Goal: Task Accomplishment & Management: Contribute content

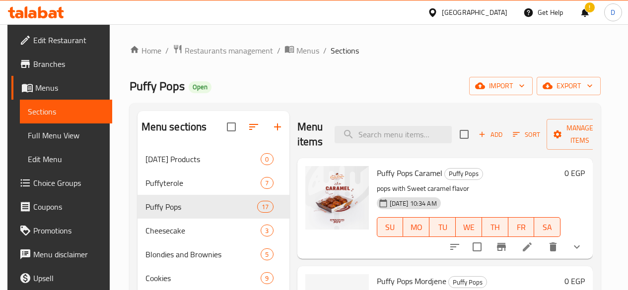
click at [239, 47] on span "Restaurants management" at bounding box center [229, 51] width 88 height 12
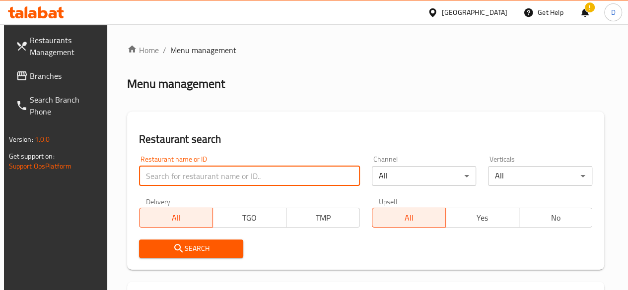
click at [165, 175] on input "search" at bounding box center [249, 176] width 221 height 20
type input "set el dar"
click button "Search" at bounding box center [191, 249] width 104 height 18
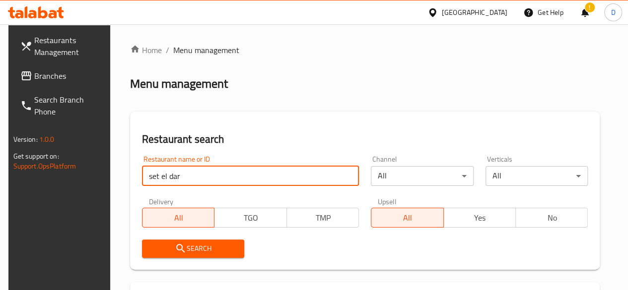
scroll to position [144, 0]
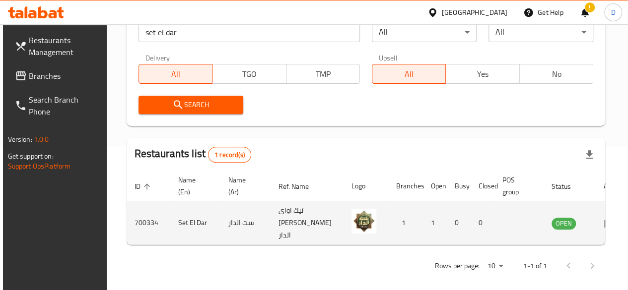
click at [596, 225] on td "enhanced table" at bounding box center [613, 224] width 34 height 44
click at [604, 219] on icon "enhanced table" at bounding box center [609, 223] width 11 height 8
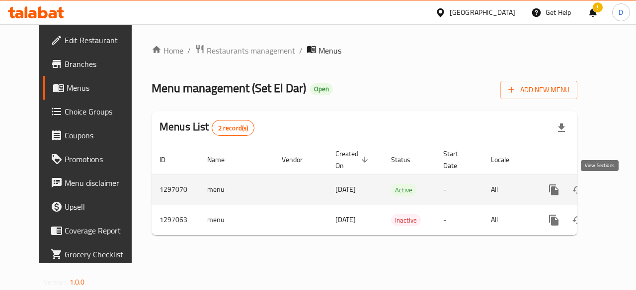
click at [619, 191] on icon "enhanced table" at bounding box center [625, 190] width 12 height 12
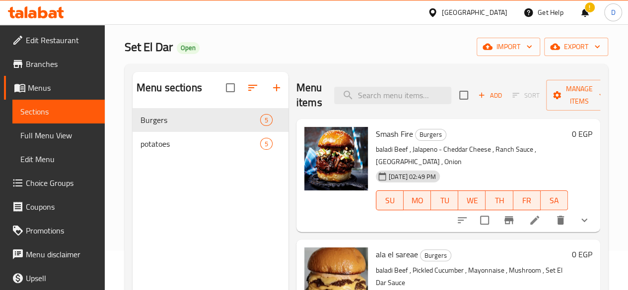
scroll to position [49, 0]
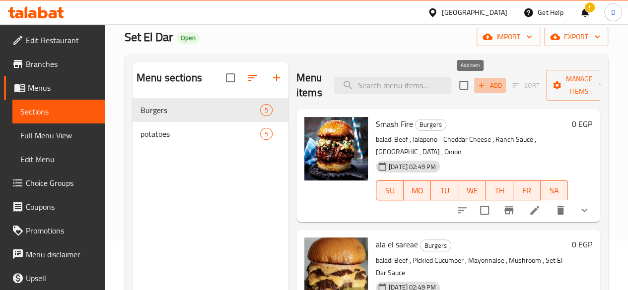
click at [477, 86] on span "Add" at bounding box center [490, 85] width 27 height 11
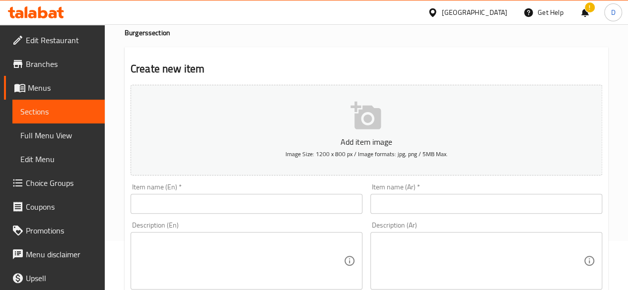
click at [407, 280] on textarea at bounding box center [480, 261] width 206 height 47
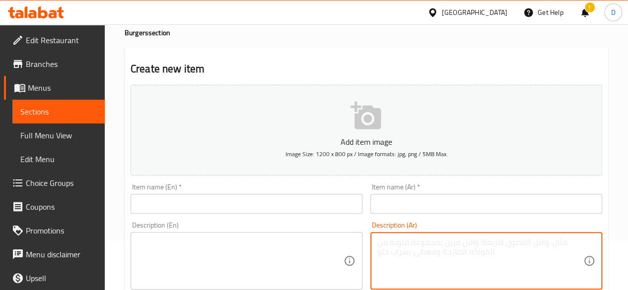
paste textarea "صدور فراخ مفروم ، مشروم فريش ، صوص باربيكو ، خيار مخلل ، جبنه شيدر"
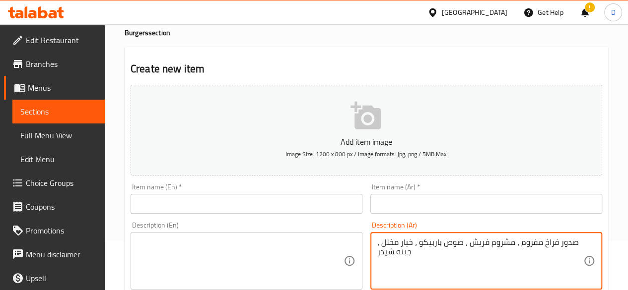
type textarea "صدور فراخ مفروم ، مشروم فريش ، صوص باربيكو ، خيار مخلل ، جبنه شيدر"
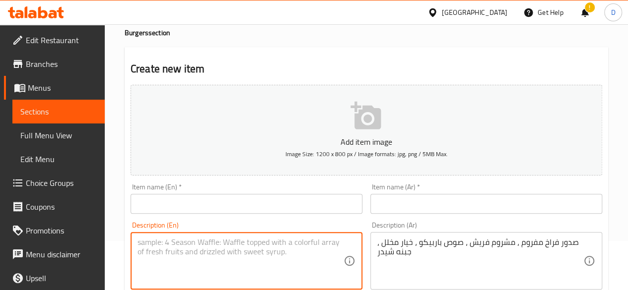
click at [288, 249] on textarea at bounding box center [241, 261] width 206 height 47
paste textarea "Minced chicken breast, fresh mushrooms, barbecue sauce, pickled cucumber, chedd…"
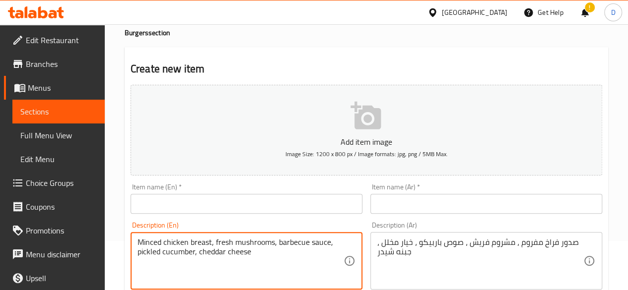
type textarea "Minced chicken breast, fresh mushrooms, barbecue sauce, pickled cucumber, chedd…"
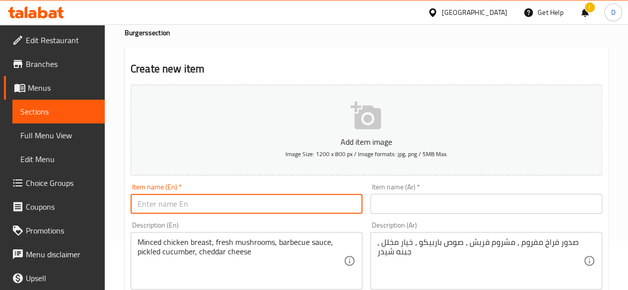
click at [265, 199] on input "text" at bounding box center [247, 204] width 232 height 20
type input "[PERSON_NAME] chicken"
click at [420, 194] on input "text" at bounding box center [486, 204] width 232 height 20
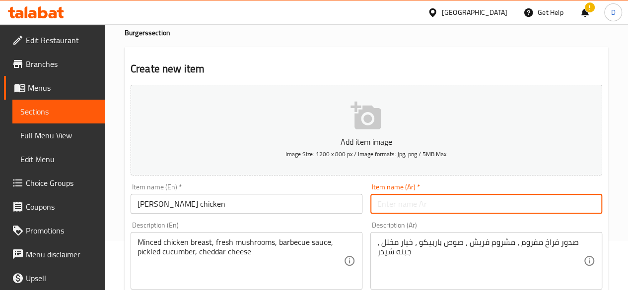
paste input "سماشكو فراخ"
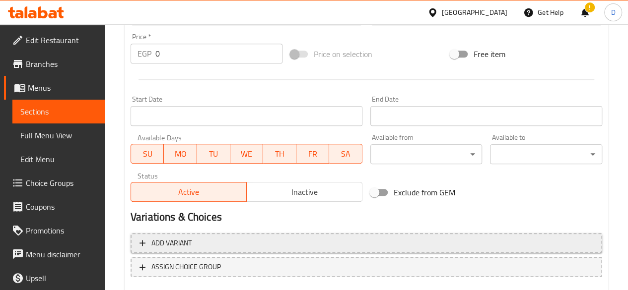
scroll to position [353, 0]
type input "سماشكو فراخ"
click at [241, 237] on span "Add variant" at bounding box center [367, 243] width 454 height 12
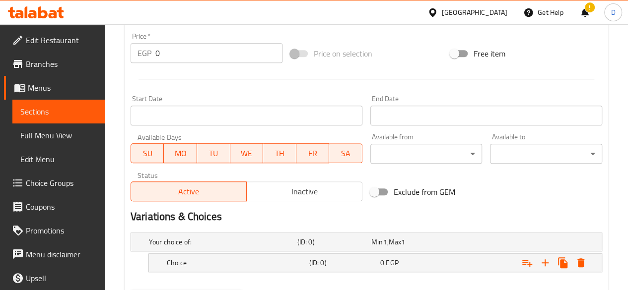
scroll to position [403, 0]
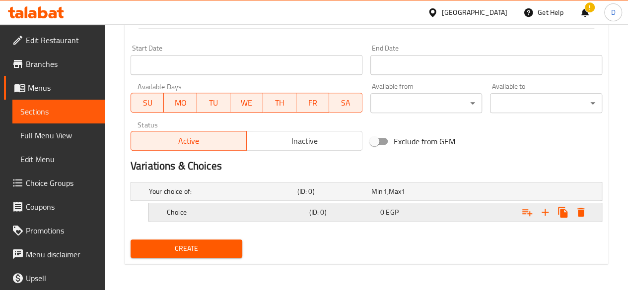
click at [226, 197] on h5 "Choice" at bounding box center [221, 192] width 144 height 10
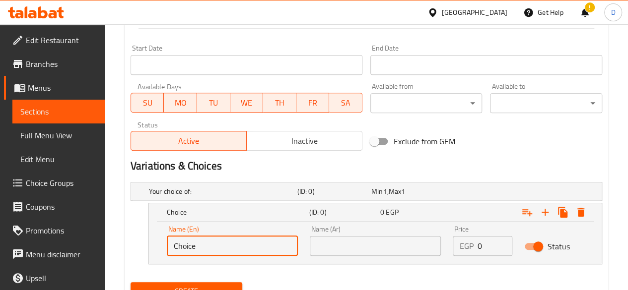
drag, startPoint x: 195, startPoint y: 241, endPoint x: 57, endPoint y: 229, distance: 139.0
type input "Single"
click at [378, 244] on input "text" at bounding box center [375, 246] width 131 height 20
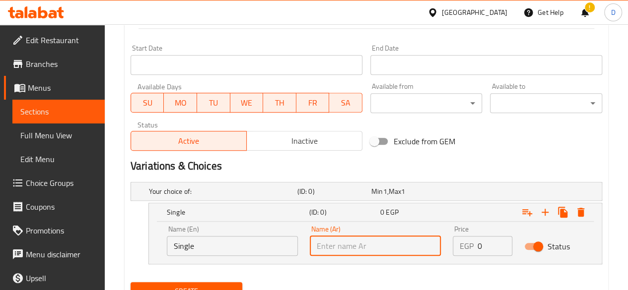
click at [378, 244] on input "text" at bounding box center [375, 246] width 131 height 20
type input "سينجل"
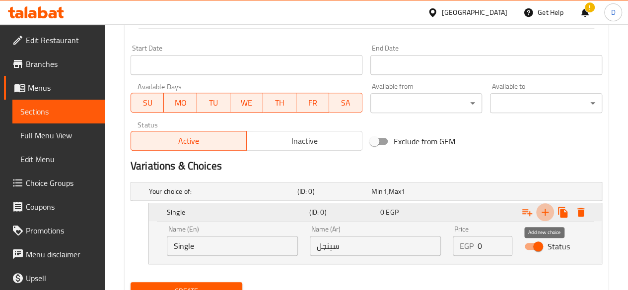
click at [542, 211] on icon "Expand" at bounding box center [545, 213] width 12 height 12
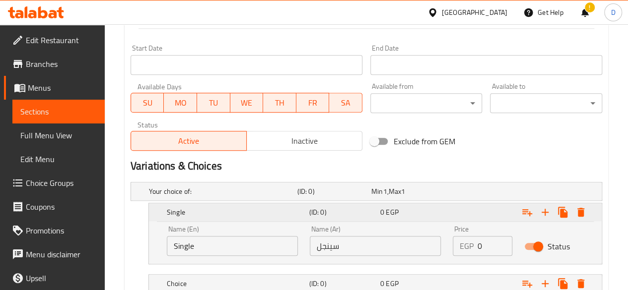
scroll to position [474, 0]
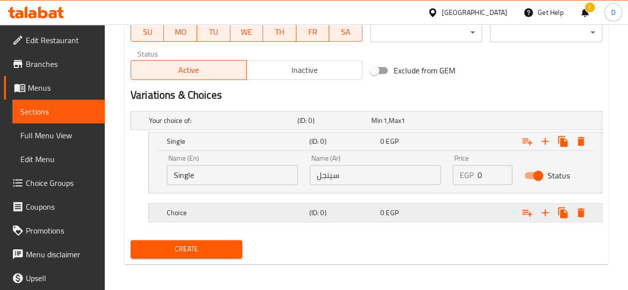
click at [409, 126] on div "0 EGP" at bounding box center [406, 121] width 70 height 10
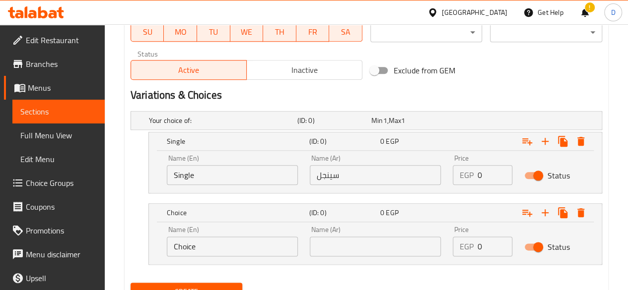
click at [391, 244] on input "text" at bounding box center [375, 247] width 131 height 20
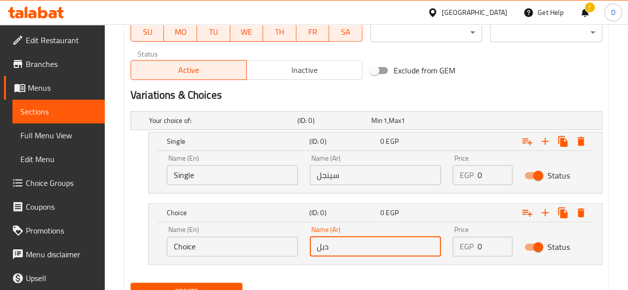
type input "دبل"
click at [254, 243] on input "Choice" at bounding box center [232, 247] width 131 height 20
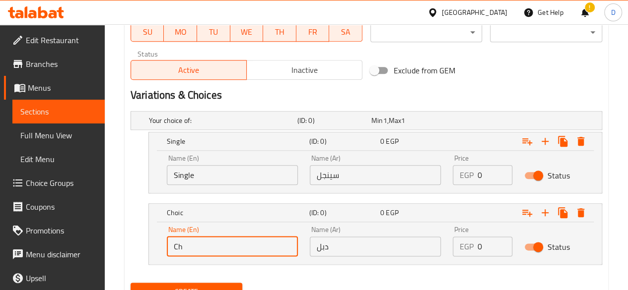
type input "C"
type input "d"
type input "Double"
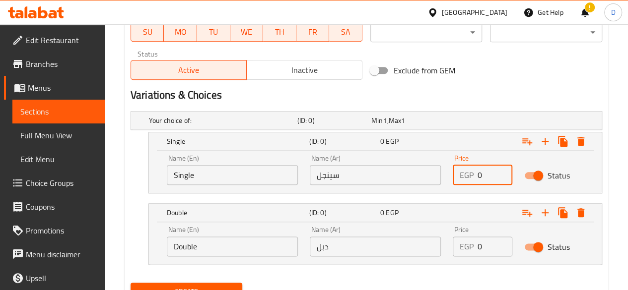
drag, startPoint x: 484, startPoint y: 173, endPoint x: 428, endPoint y: 186, distance: 57.5
click at [428, 186] on div "Name (En) Single Name (En) Name (Ar) سينجل Name (Ar) Price EGP 0 Price Status" at bounding box center [375, 170] width 429 height 42
type input "130"
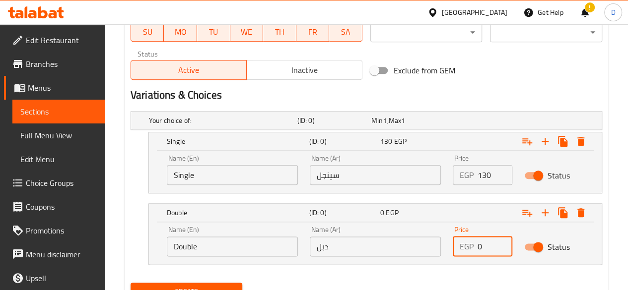
drag, startPoint x: 489, startPoint y: 250, endPoint x: 375, endPoint y: 265, distance: 114.7
click at [375, 265] on div "Your choice of: (ID: 0) Min 1 , Max 1 Name (En) Your choice of: Name (En) Name …" at bounding box center [367, 193] width 480 height 172
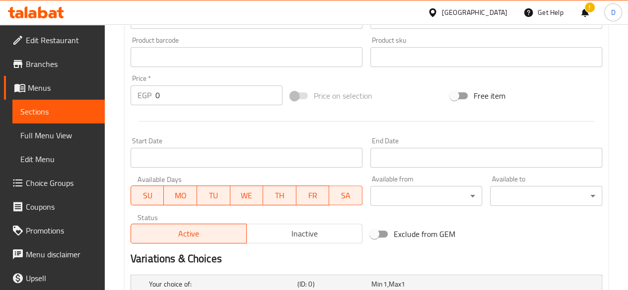
scroll to position [309, 0]
type input "190"
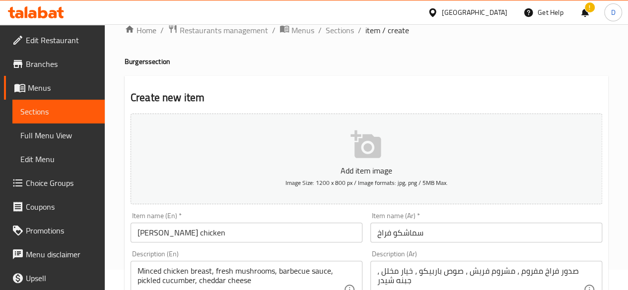
scroll to position [0, 0]
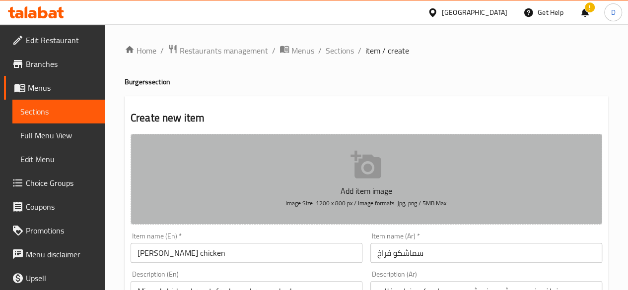
click at [385, 178] on button "Add item image Image Size: 1200 x 800 px / Image formats: jpg, png / 5MB Max." at bounding box center [367, 179] width 472 height 91
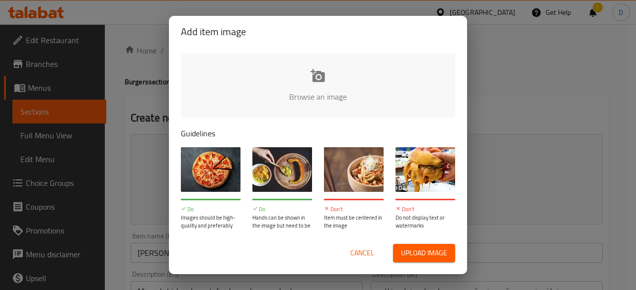
type input "C:\fakepath\WhatsApp Image [DATE] 12.52.05 PM.jpeg"
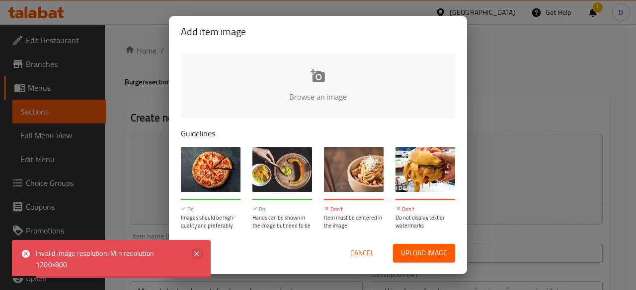
click at [197, 251] on icon at bounding box center [197, 254] width 12 height 12
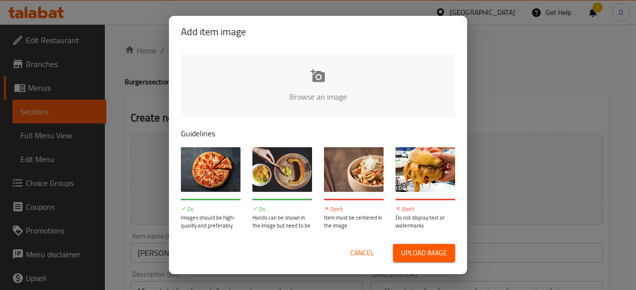
click at [360, 255] on span "Cancel" at bounding box center [362, 253] width 24 height 12
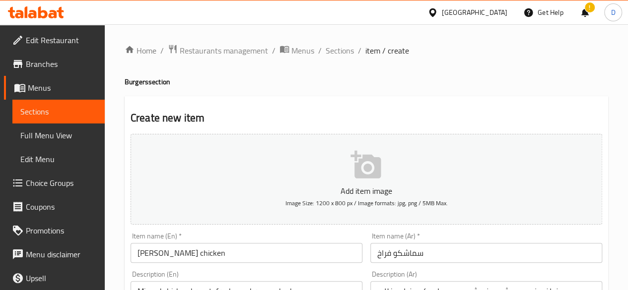
click at [360, 175] on icon "button" at bounding box center [366, 165] width 30 height 28
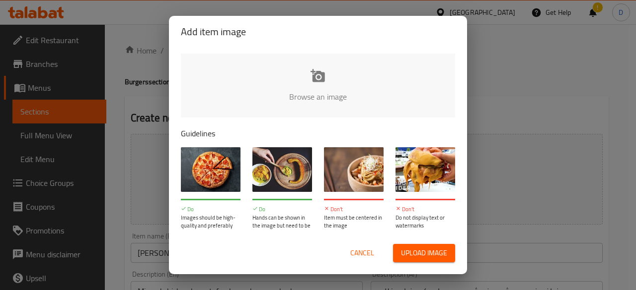
type input "C:\fakepath\WhatsApp Image 2025-..._imresizer.jpg"
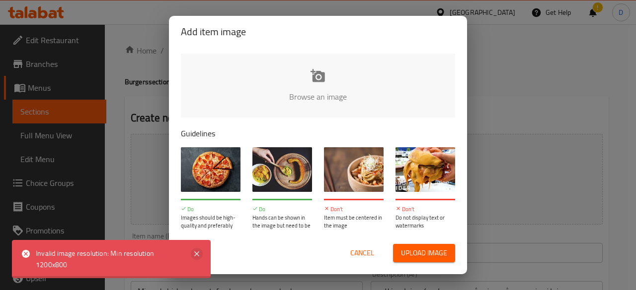
click at [195, 251] on icon at bounding box center [197, 254] width 12 height 12
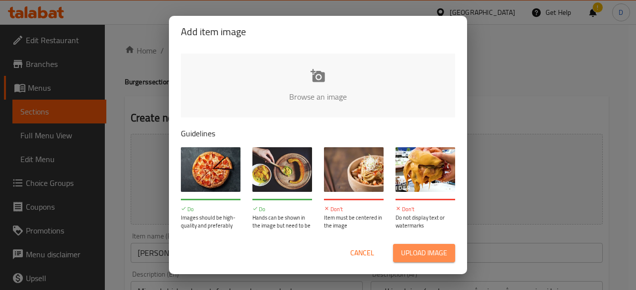
click at [414, 251] on span "Upload image" at bounding box center [424, 253] width 46 height 12
click at [366, 256] on span "Cancel" at bounding box center [362, 253] width 24 height 12
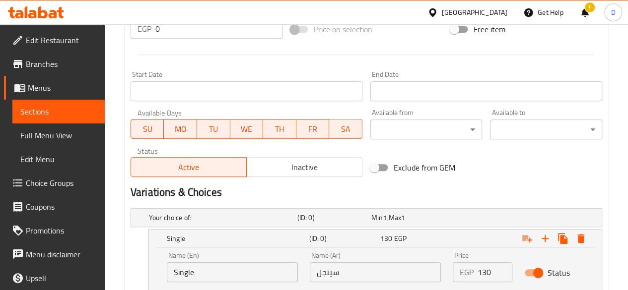
scroll to position [517, 0]
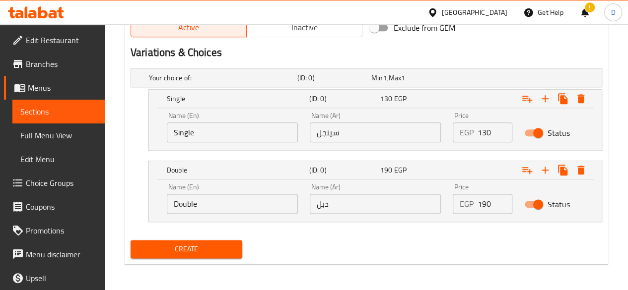
click at [168, 247] on span "Create" at bounding box center [187, 249] width 96 height 12
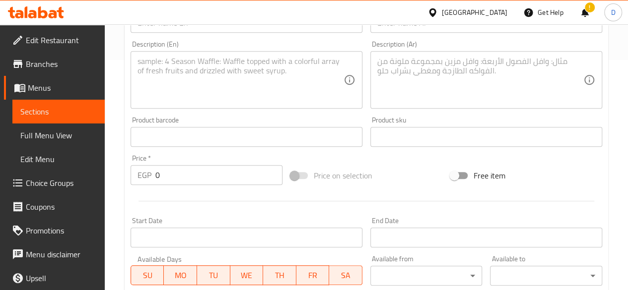
scroll to position [0, 0]
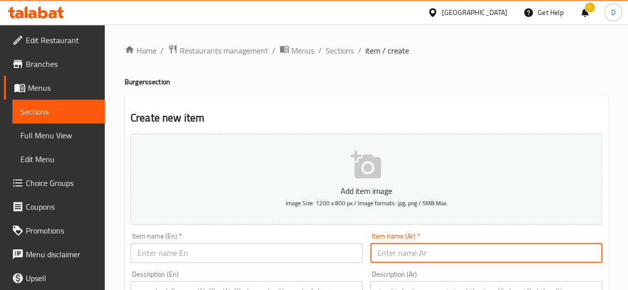
click at [427, 247] on input "text" at bounding box center [486, 253] width 232 height 20
paste input "تشكن بوم"
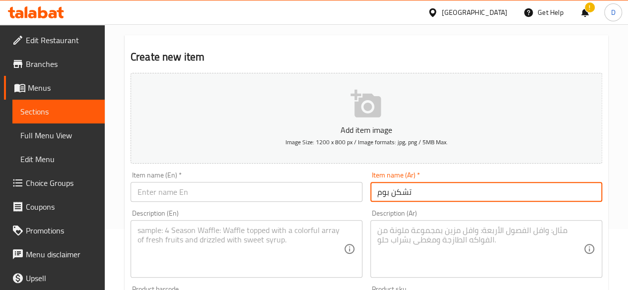
scroll to position [62, 0]
type input "تشكن بوم"
click at [291, 197] on input "text" at bounding box center [247, 192] width 232 height 20
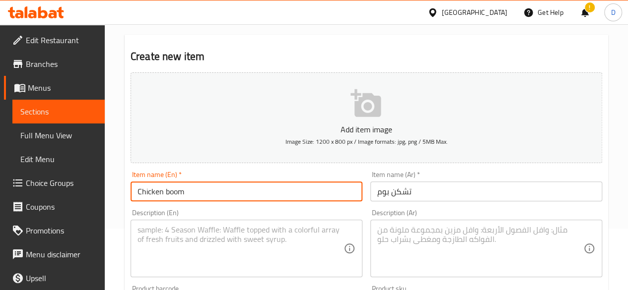
type input "Chicken boom"
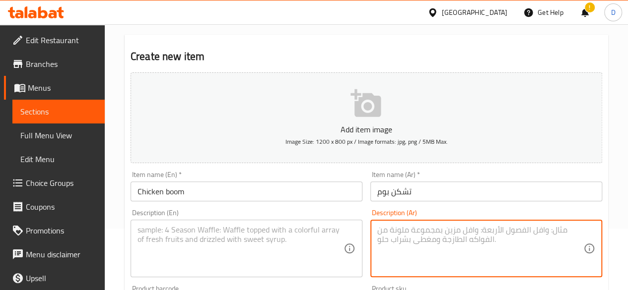
click at [457, 261] on textarea at bounding box center [480, 248] width 206 height 47
paste textarea "صدور دجاج مفروم ، صوص رانش، خس، خيار مخلل ، جبن ست الدار سنجل"
type textarea "صدور دجاج مفروم ، صوص رانش، خس، خيار مخلل ، جبن ست الدار سنجل"
click at [238, 248] on textarea at bounding box center [241, 248] width 206 height 47
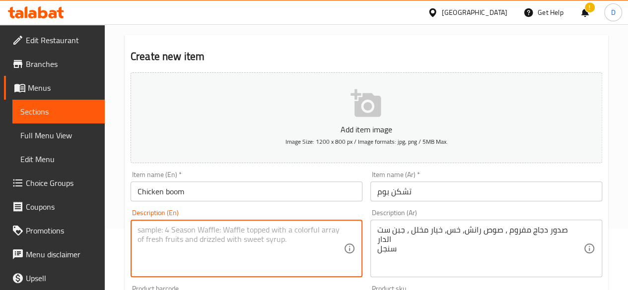
paste textarea "Minced chicken breast, ranch sauce, lettuce, pickled cucumber, and Sit El Dar c…"
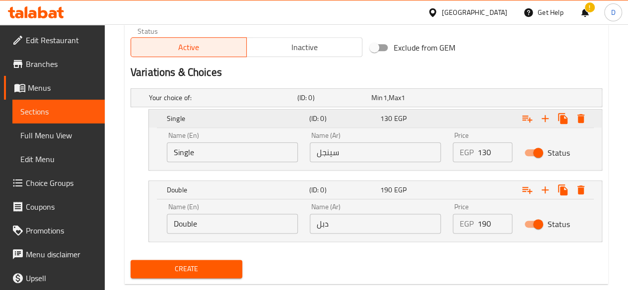
scroll to position [507, 0]
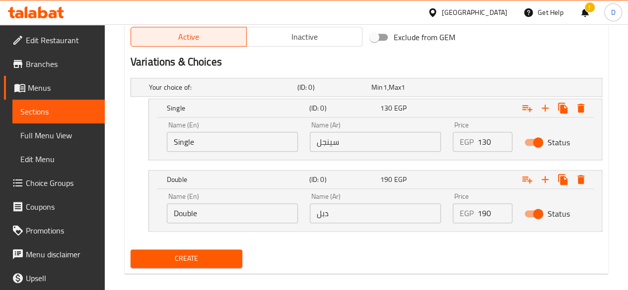
type textarea "Minced chicken breast, ranch sauce, lettuce, pickled cucumber, and Sit El Dar c…"
drag, startPoint x: 470, startPoint y: 137, endPoint x: 440, endPoint y: 130, distance: 30.6
click at [440, 130] on div "Name (En) Single Name (En) Name (Ar) سينجل Name (Ar) Price EGP 130 Price Status" at bounding box center [375, 137] width 429 height 42
type input "120"
drag, startPoint x: 489, startPoint y: 216, endPoint x: 425, endPoint y: 220, distance: 64.2
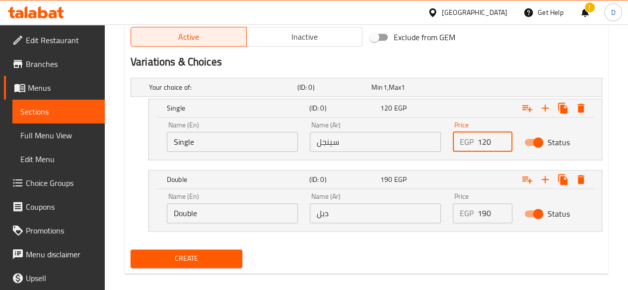
click at [425, 220] on div "Name (En) Double Name (En) Name (Ar) دبل Name (Ar) Price EGP 190 Price Status" at bounding box center [375, 208] width 429 height 42
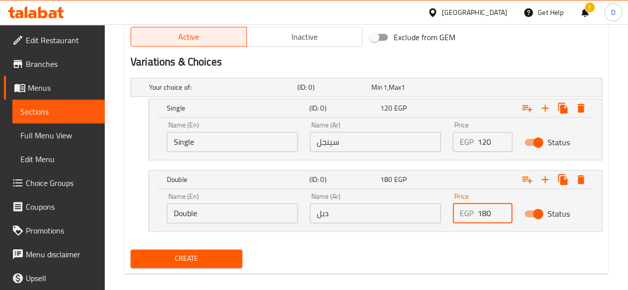
type input "180"
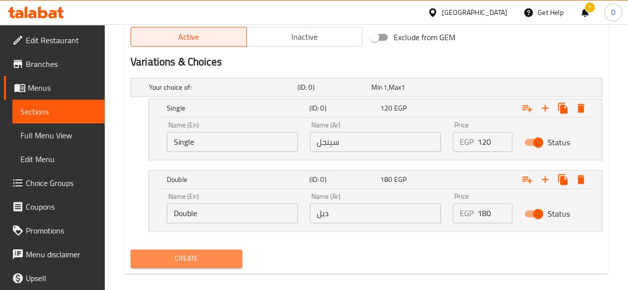
click at [215, 257] on span "Create" at bounding box center [187, 259] width 96 height 12
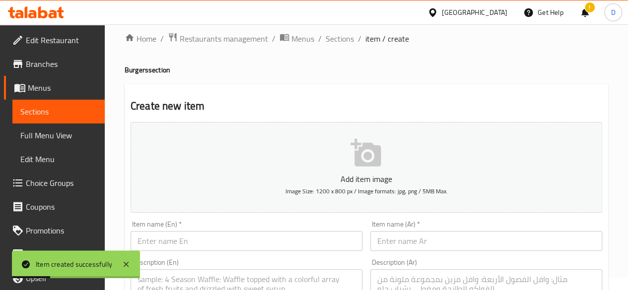
scroll to position [0, 0]
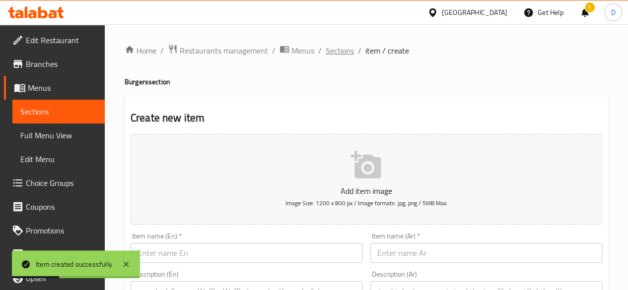
click at [335, 55] on span "Sections" at bounding box center [340, 51] width 28 height 12
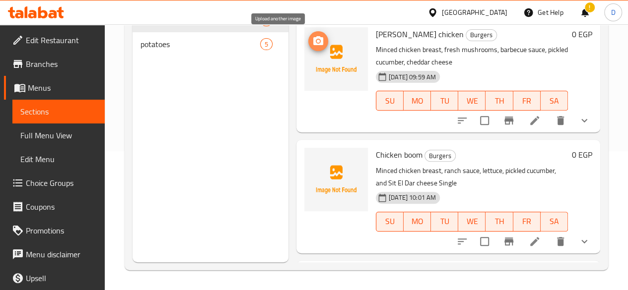
click at [312, 40] on icon "upload picture" at bounding box center [318, 41] width 12 height 12
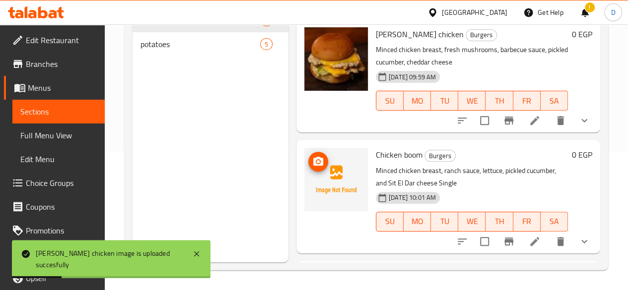
click at [308, 170] on button "upload picture" at bounding box center [318, 162] width 20 height 20
